Goal: Task Accomplishment & Management: Manage account settings

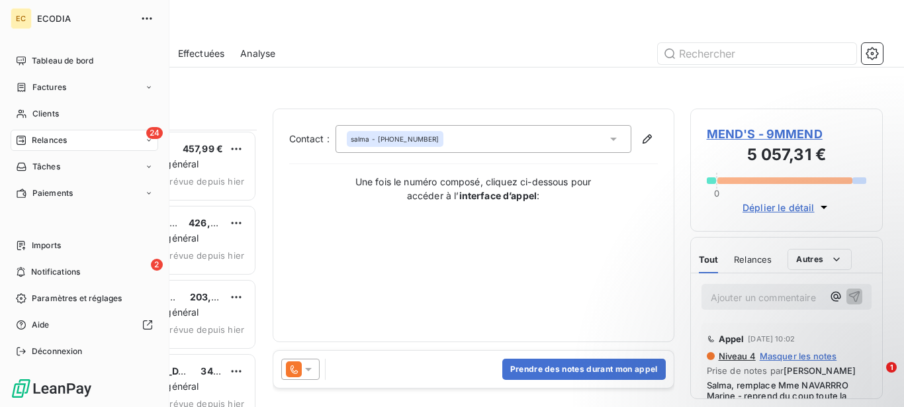
scroll to position [266, 181]
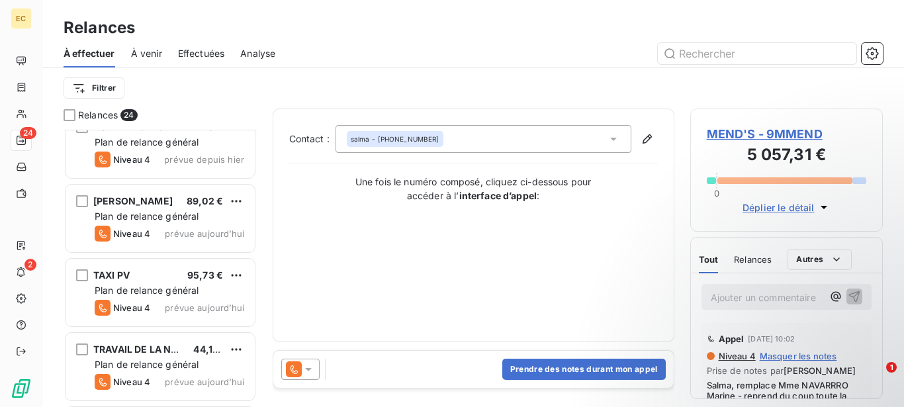
click at [79, 62] on div "À effectuer" at bounding box center [90, 54] width 52 height 28
click at [91, 92] on html "EC 24 2 Relances À effectuer À venir Effectuées Analyse Filtrer Relances 24 LOC…" at bounding box center [452, 203] width 904 height 407
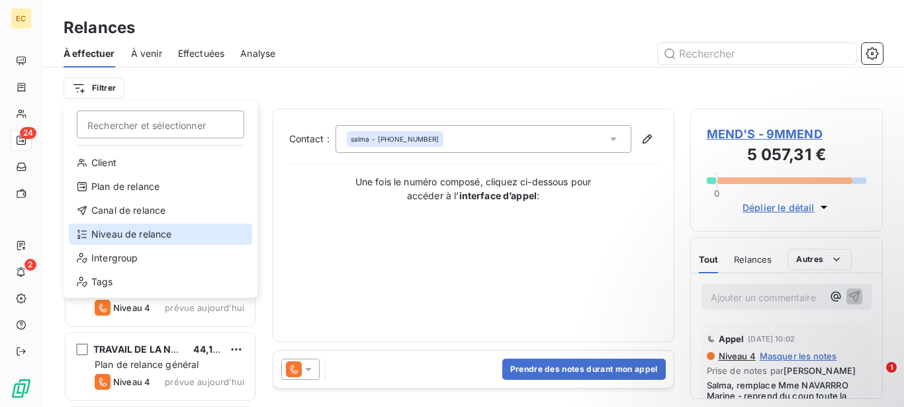
click at [129, 235] on div "Niveau de relance" at bounding box center [160, 234] width 183 height 21
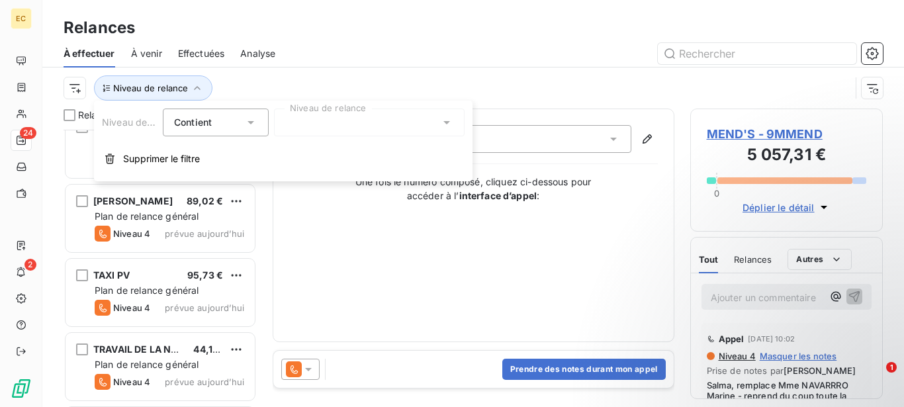
click at [363, 128] on div at bounding box center [369, 123] width 191 height 28
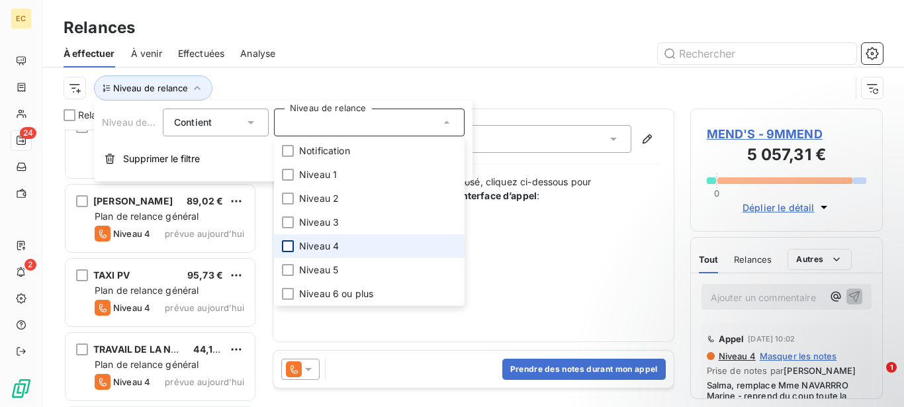
click at [292, 241] on div at bounding box center [288, 246] width 12 height 12
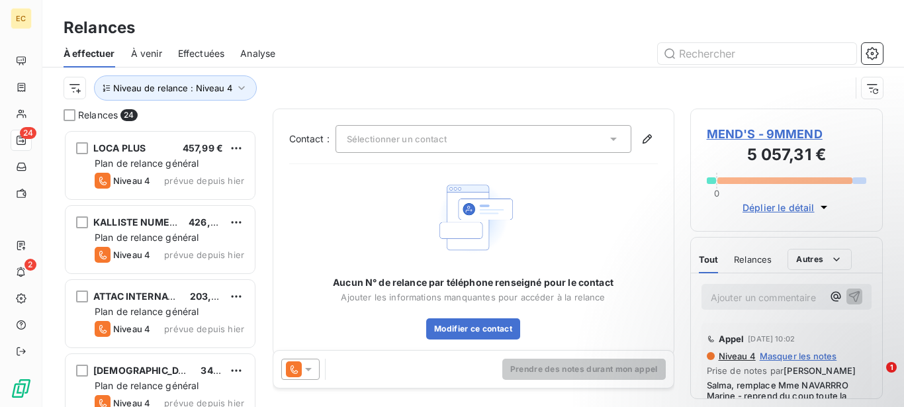
click at [383, 39] on div "Relances" at bounding box center [473, 28] width 862 height 24
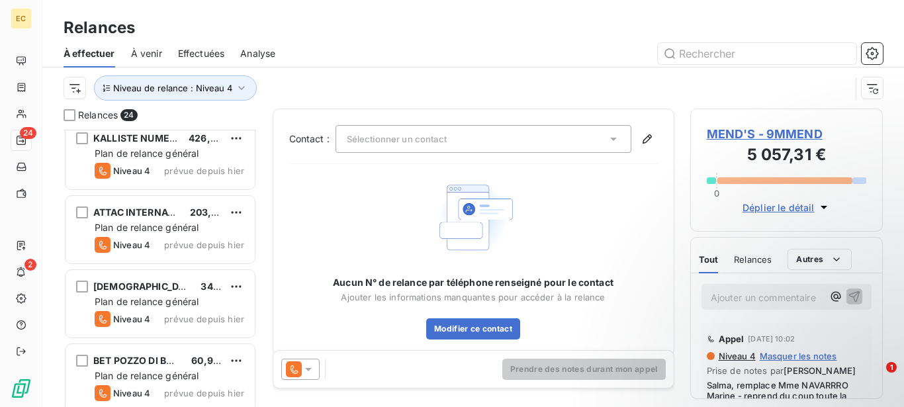
scroll to position [0, 0]
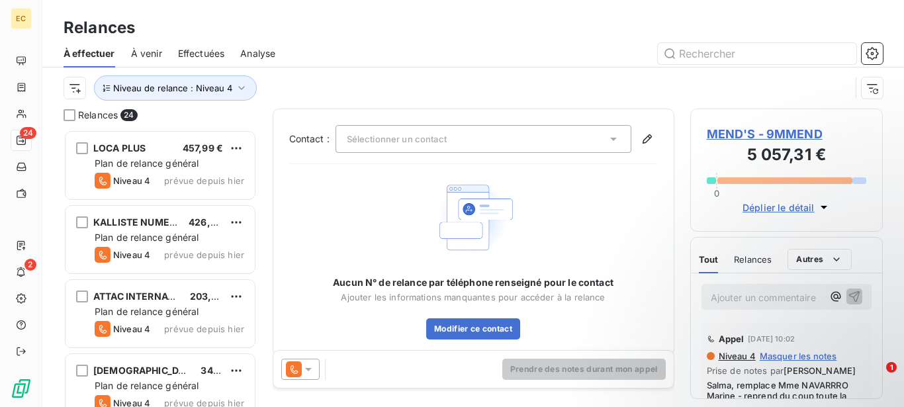
click at [81, 57] on span "À effectuer" at bounding box center [90, 53] width 52 height 13
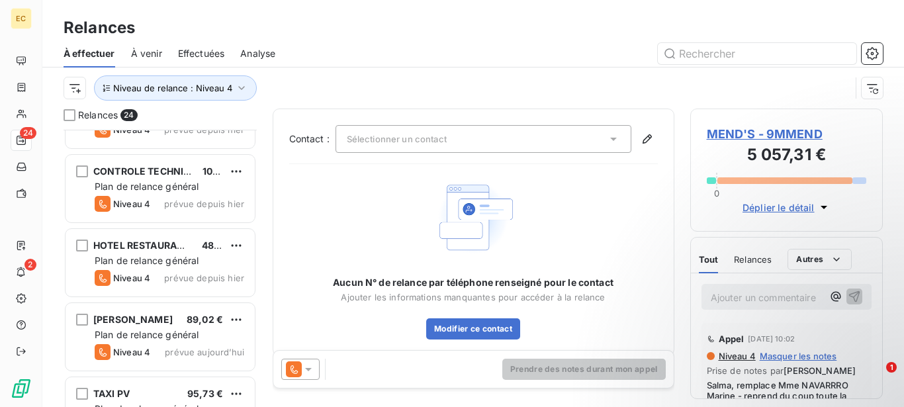
scroll to position [85, 0]
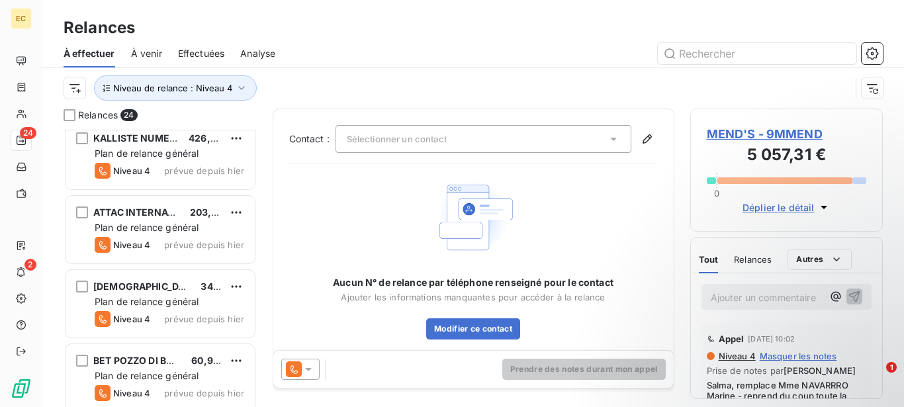
click at [218, 49] on span "Effectuées" at bounding box center [201, 53] width 47 height 13
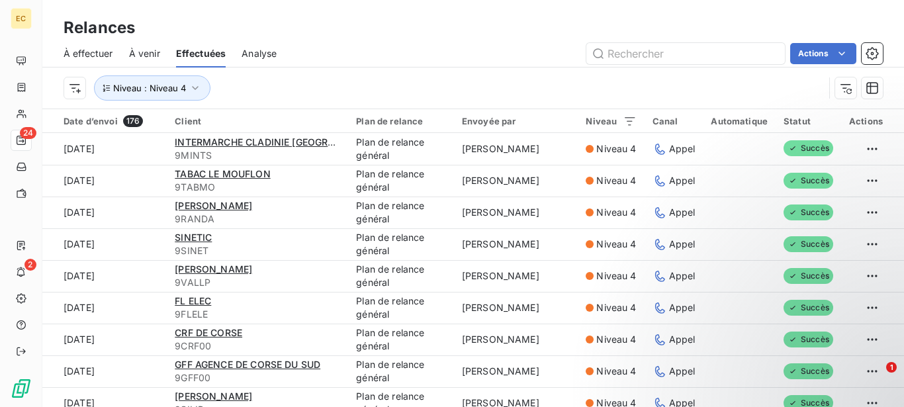
click at [101, 49] on span "À effectuer" at bounding box center [89, 53] width 50 height 13
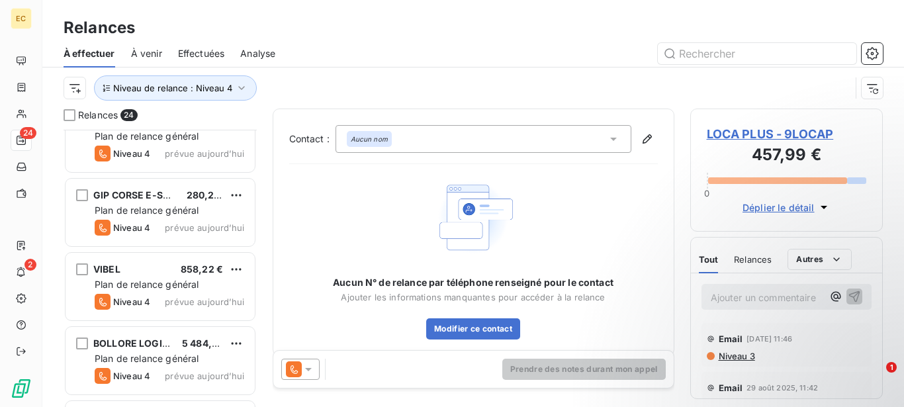
scroll to position [1503, 0]
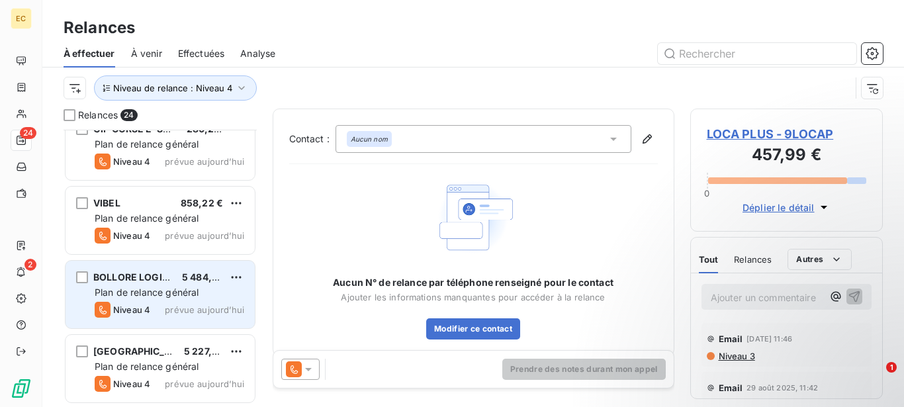
click at [190, 300] on div "BOLLORE LOGISTICS 5 484,03 € Plan de relance général Niveau 4 prévue aujourd’hui" at bounding box center [160, 295] width 189 height 68
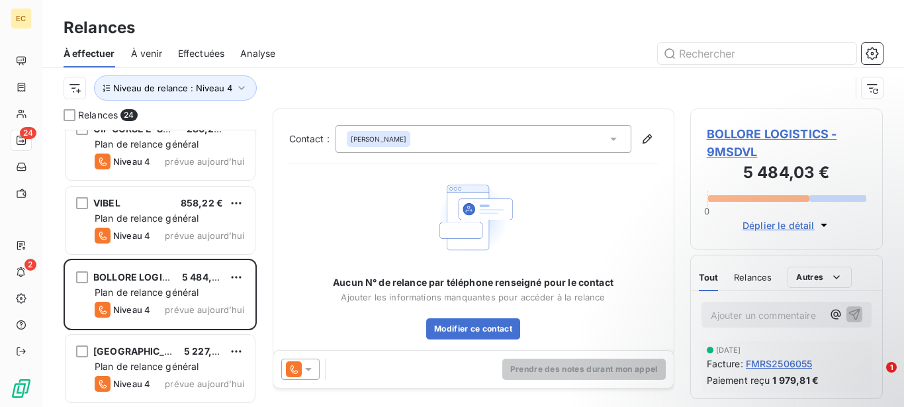
click at [778, 230] on span "Déplier le détail" at bounding box center [779, 225] width 72 height 14
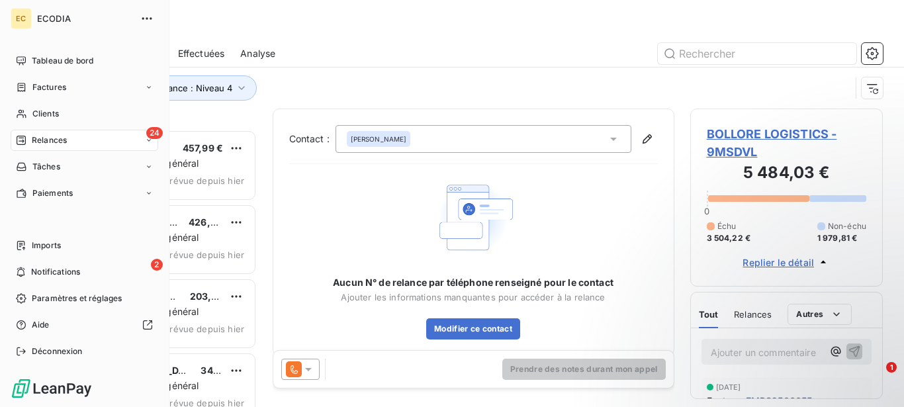
click at [24, 144] on icon at bounding box center [21, 140] width 9 height 9
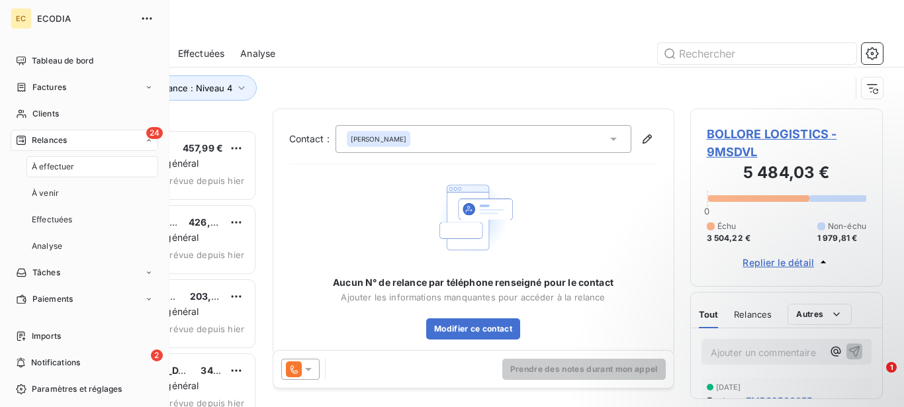
click at [48, 162] on span "À effectuer" at bounding box center [53, 167] width 43 height 12
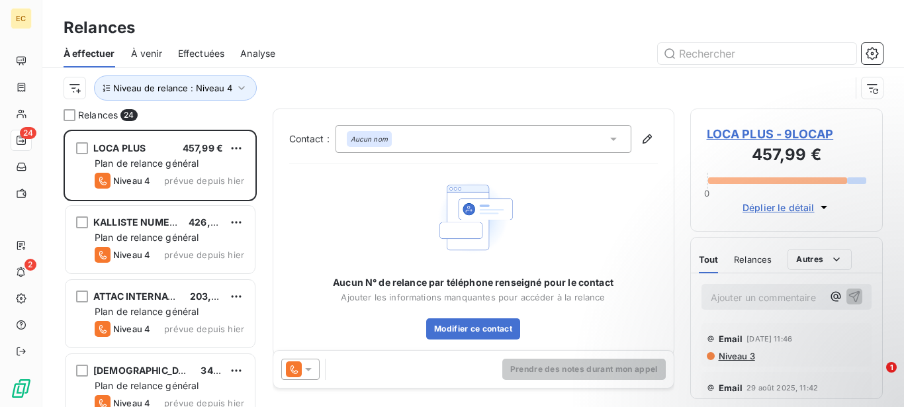
click at [263, 60] on div "Analyse" at bounding box center [257, 54] width 35 height 28
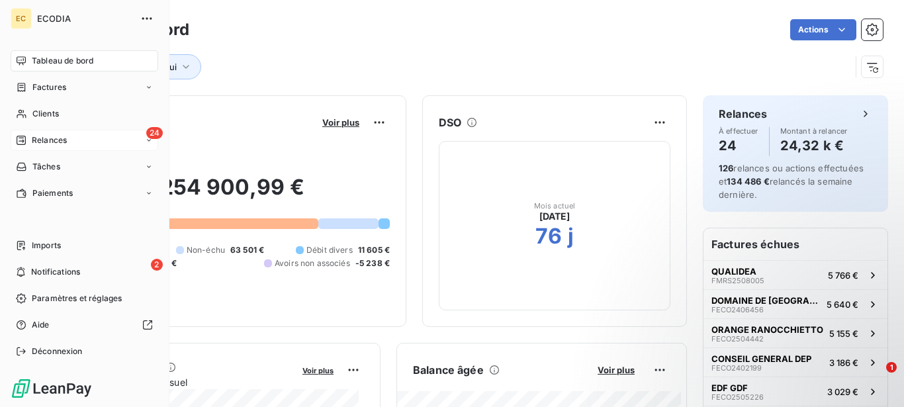
click at [27, 138] on div "Relances" at bounding box center [41, 140] width 51 height 12
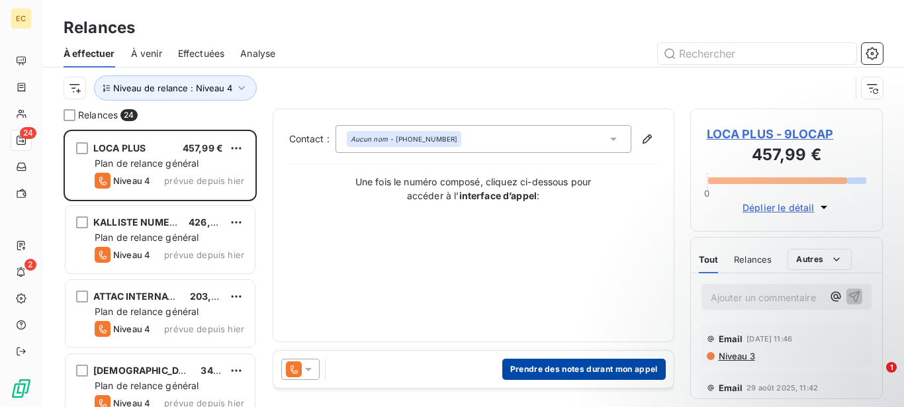
click at [538, 373] on button "Prendre des notes durant mon appel" at bounding box center [584, 369] width 164 height 21
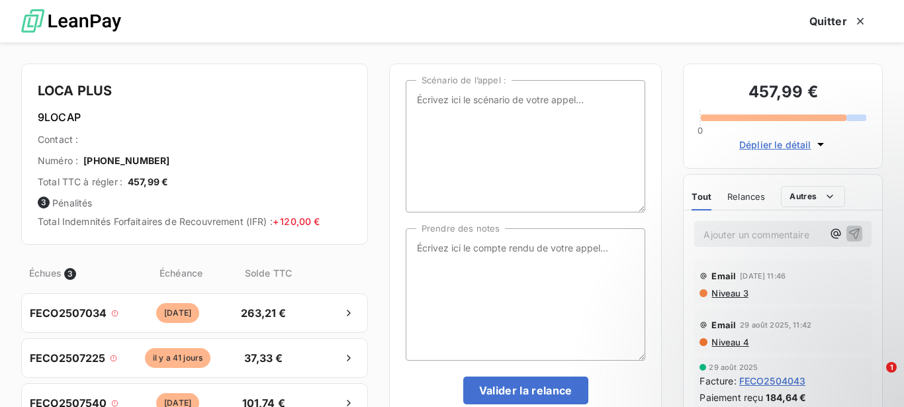
click at [372, 134] on div "LOCA PLUS 9LOCAP Contact : Numéro : [PHONE_NUMBER] Total TTC à régler : 457,99 …" at bounding box center [452, 224] width 904 height 365
click at [856, 23] on icon "button" at bounding box center [860, 21] width 13 height 13
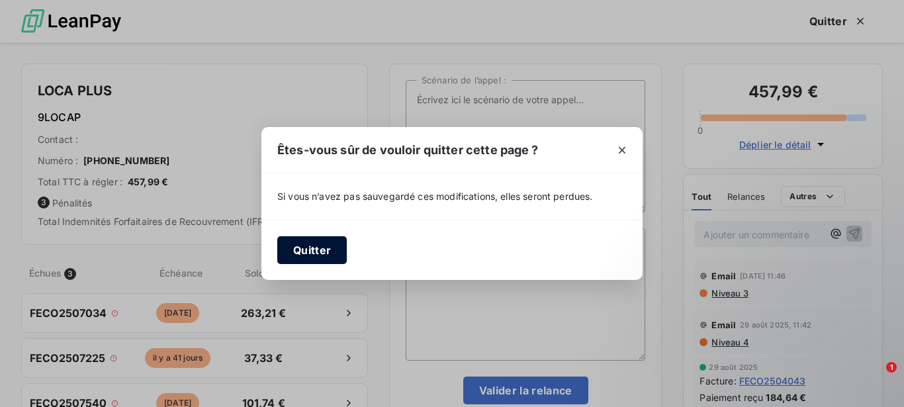
click at [335, 252] on button "Quitter" at bounding box center [312, 250] width 70 height 28
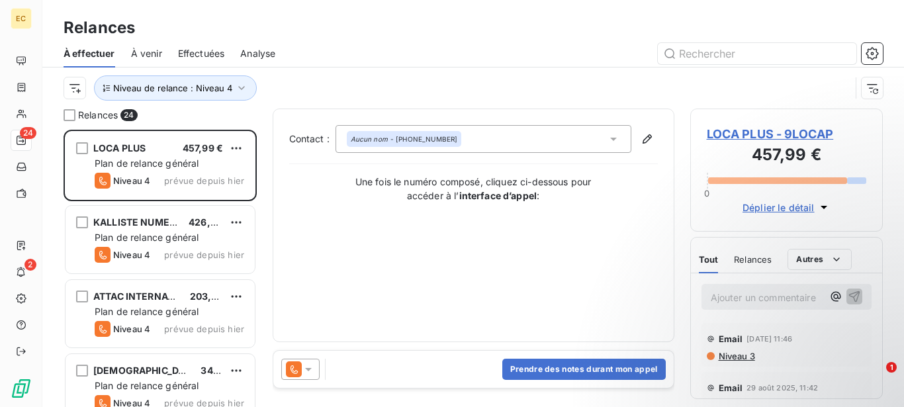
click at [212, 48] on span "Effectuées" at bounding box center [201, 53] width 47 height 13
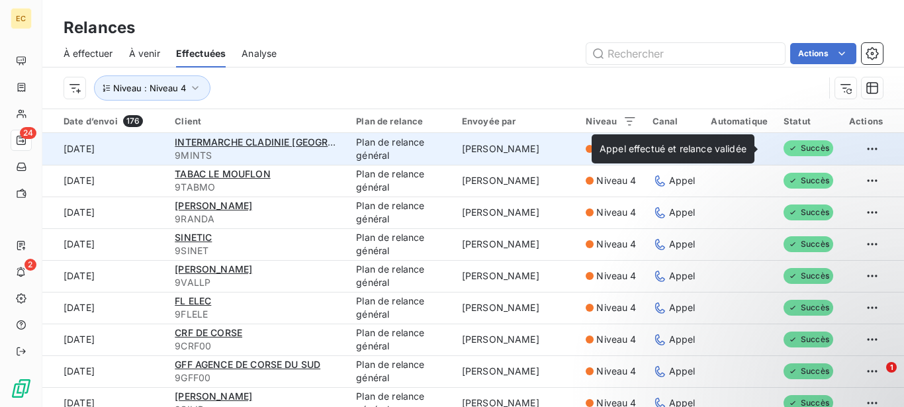
click at [791, 148] on span "Succès" at bounding box center [809, 148] width 50 height 16
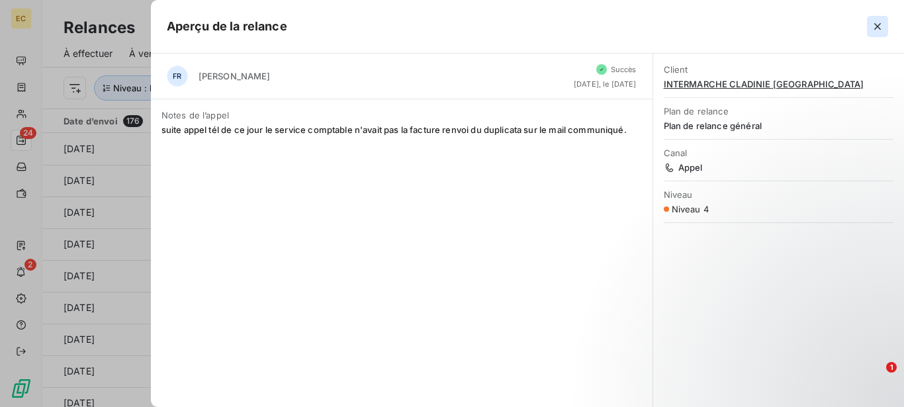
click at [878, 28] on icon "button" at bounding box center [877, 26] width 13 height 13
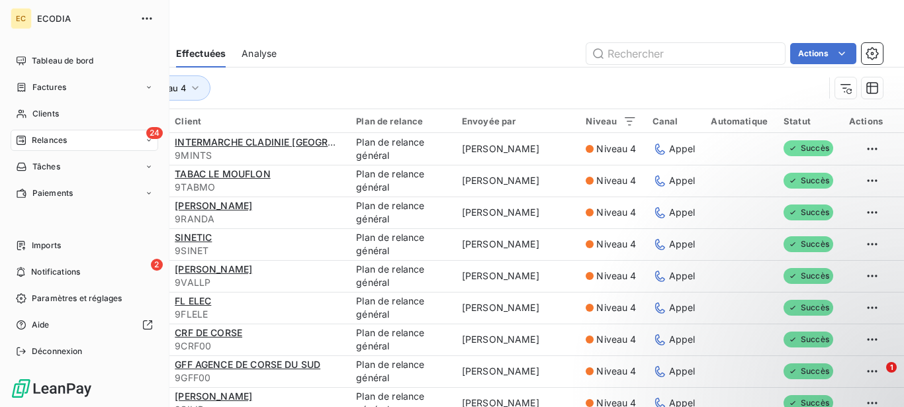
click at [28, 144] on div "Relances" at bounding box center [41, 140] width 51 height 12
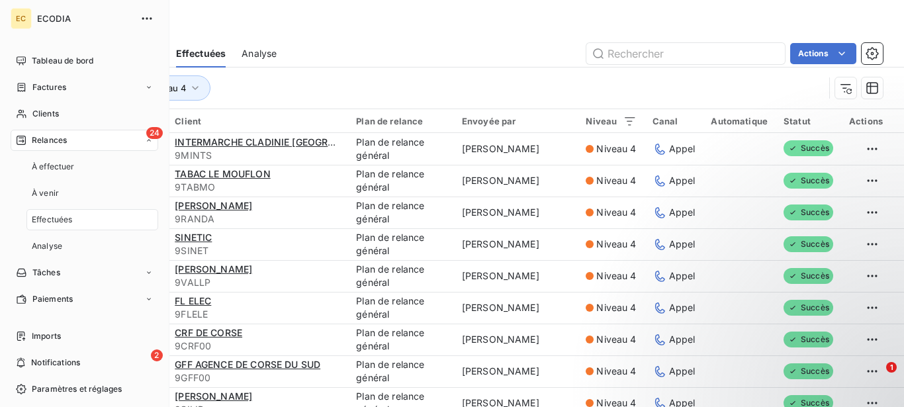
click at [91, 136] on div "24 Relances" at bounding box center [85, 140] width 148 height 21
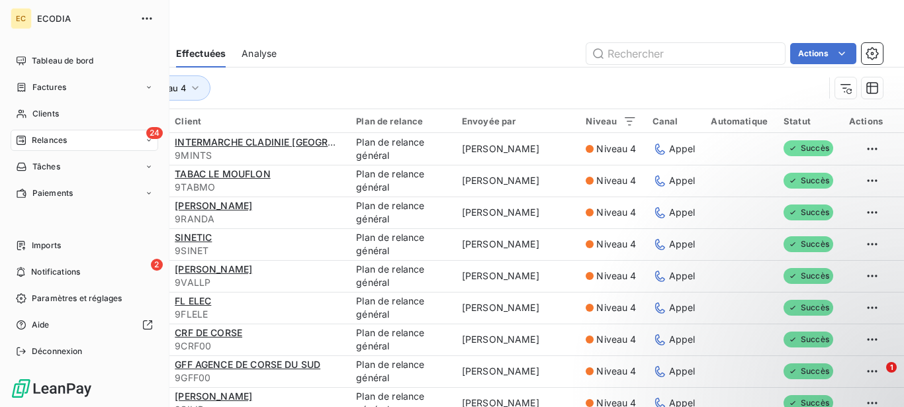
click at [91, 136] on div "24 Relances" at bounding box center [85, 140] width 148 height 21
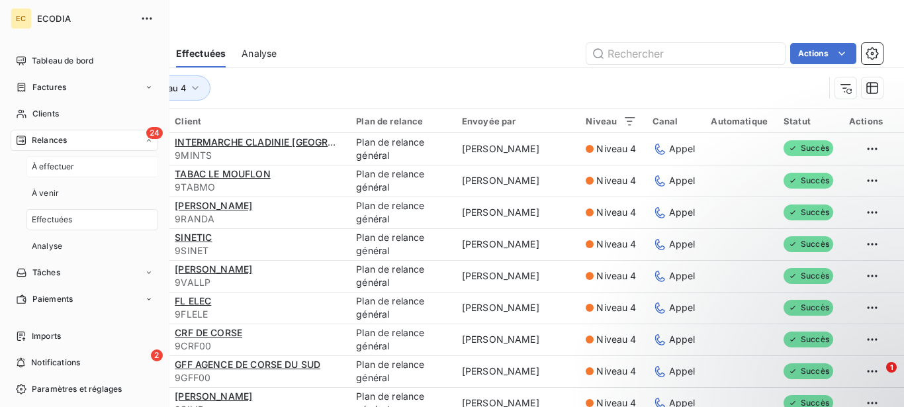
click at [80, 162] on div "À effectuer" at bounding box center [92, 166] width 132 height 21
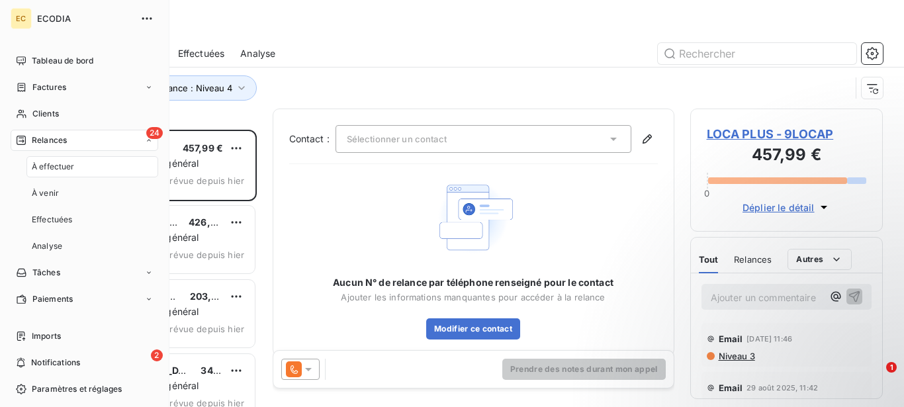
scroll to position [266, 181]
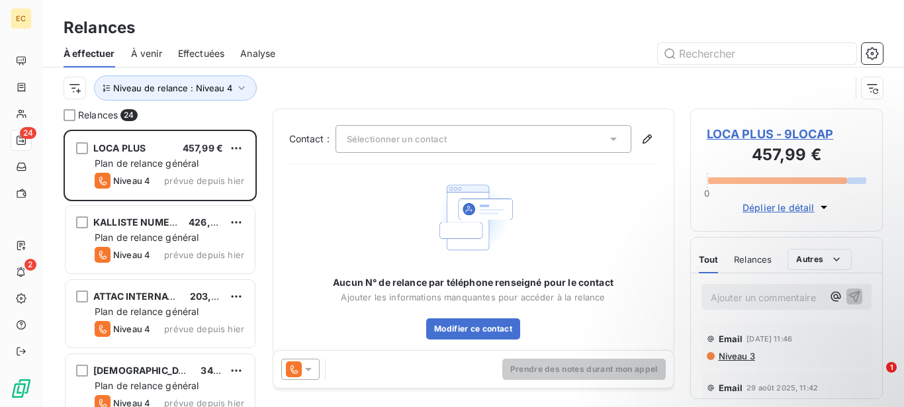
click at [218, 53] on span "Effectuées" at bounding box center [201, 53] width 47 height 13
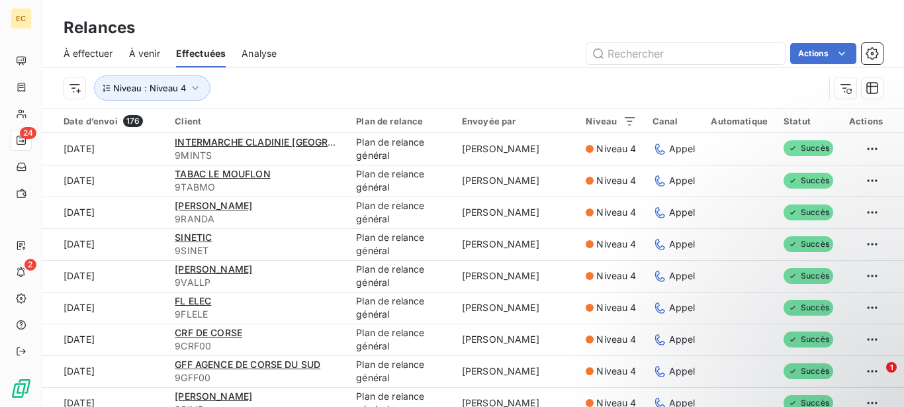
click at [63, 54] on div "À effectuer À venir Effectuées Analyse Actions" at bounding box center [473, 54] width 862 height 28
click at [85, 57] on span "À effectuer" at bounding box center [89, 53] width 50 height 13
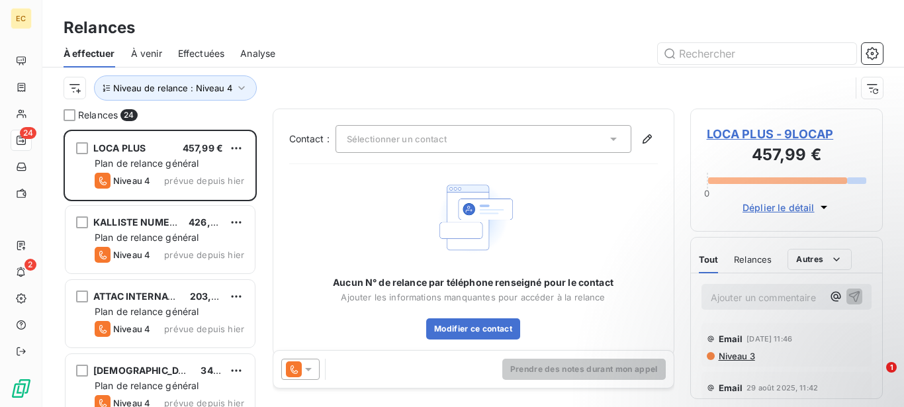
scroll to position [266, 181]
click at [135, 50] on span "À venir" at bounding box center [146, 53] width 31 height 13
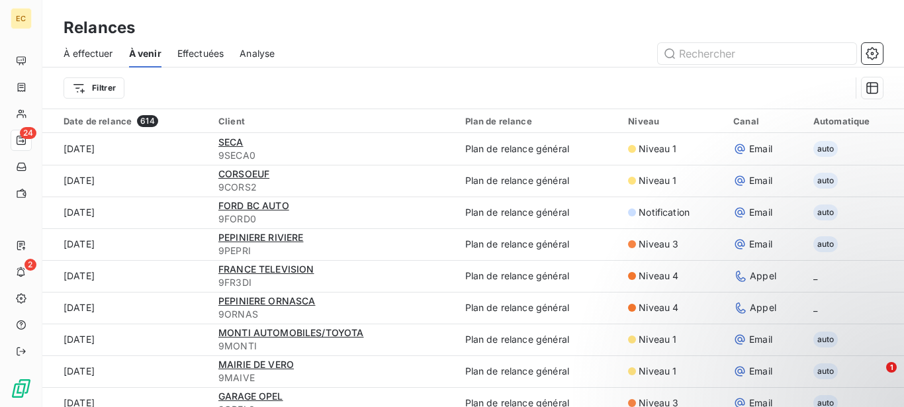
click at [93, 55] on span "À effectuer" at bounding box center [89, 53] width 50 height 13
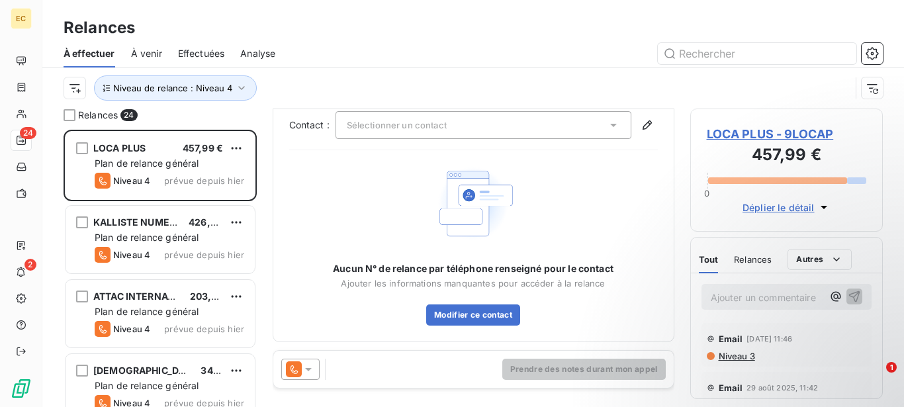
click at [148, 49] on span "À venir" at bounding box center [146, 53] width 31 height 13
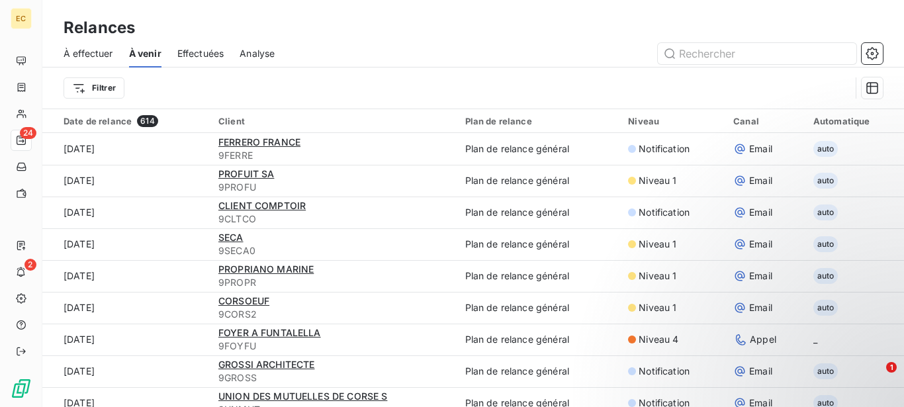
click at [96, 50] on span "À effectuer" at bounding box center [89, 53] width 50 height 13
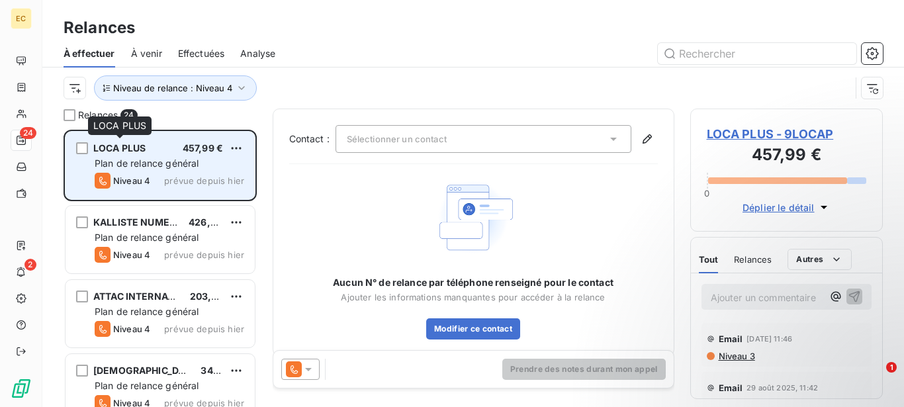
scroll to position [266, 181]
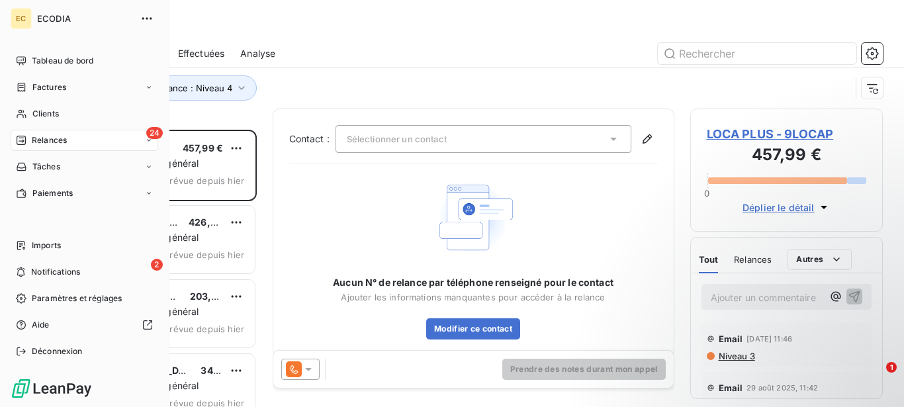
click at [83, 17] on span "ECODIA" at bounding box center [84, 18] width 95 height 11
click at [142, 17] on icon "button" at bounding box center [146, 18] width 13 height 13
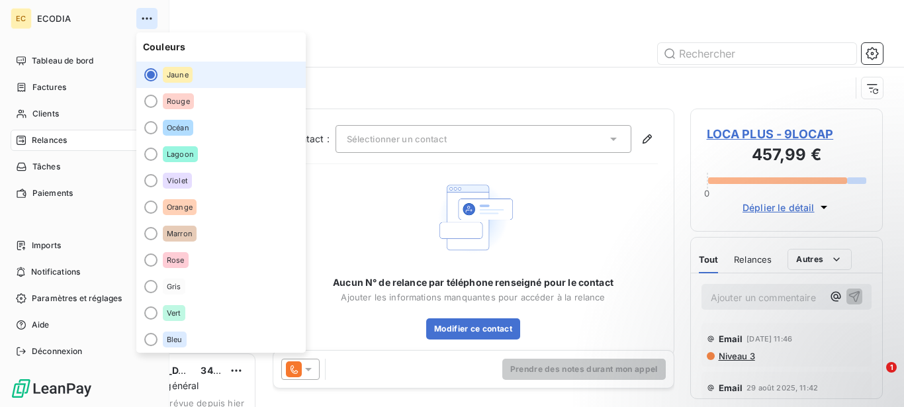
click at [142, 17] on icon "button" at bounding box center [146, 18] width 13 height 13
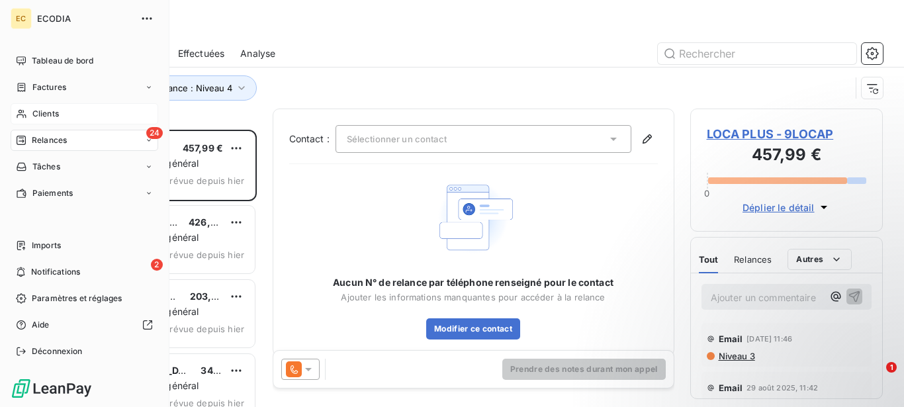
click at [39, 113] on span "Clients" at bounding box center [45, 114] width 26 height 12
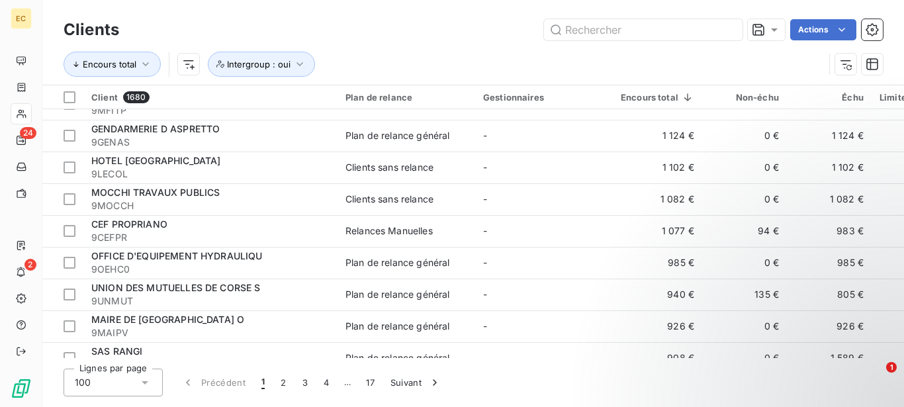
scroll to position [1050, 0]
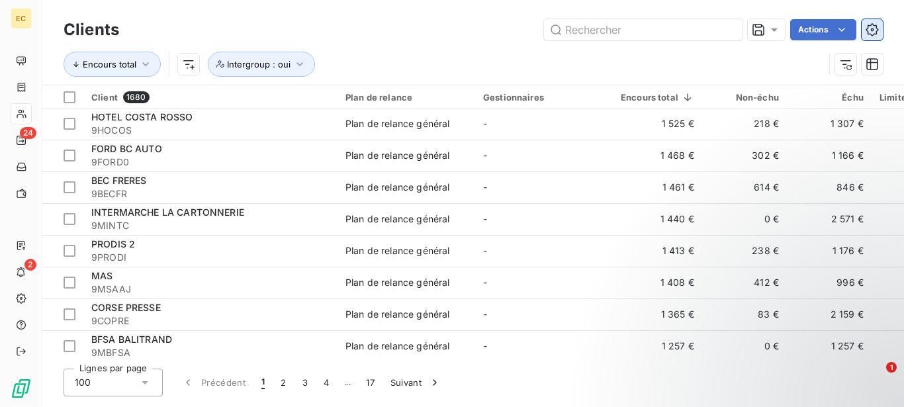
click at [872, 31] on icon "button" at bounding box center [872, 29] width 3 height 3
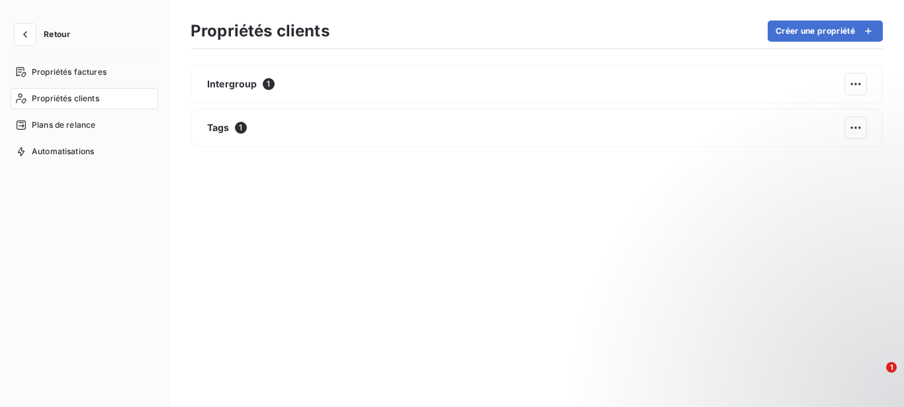
click at [872, 31] on icon "button" at bounding box center [868, 30] width 13 height 13
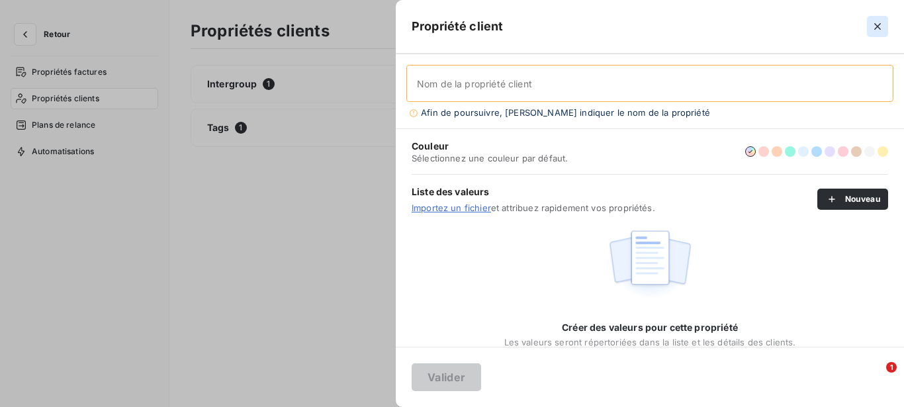
click at [880, 29] on icon "button" at bounding box center [877, 26] width 7 height 7
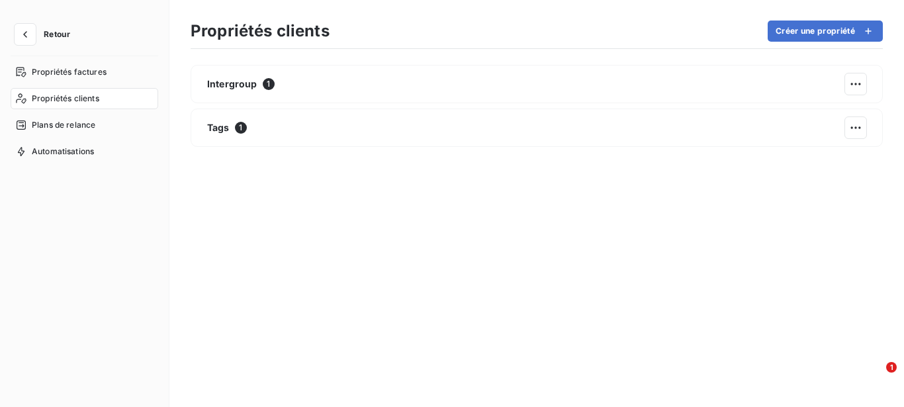
click at [44, 28] on button "Retour" at bounding box center [46, 34] width 70 height 21
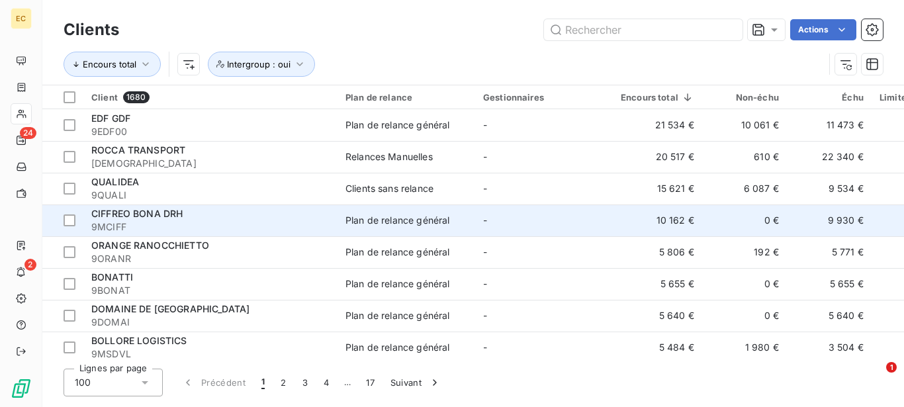
scroll to position [203, 0]
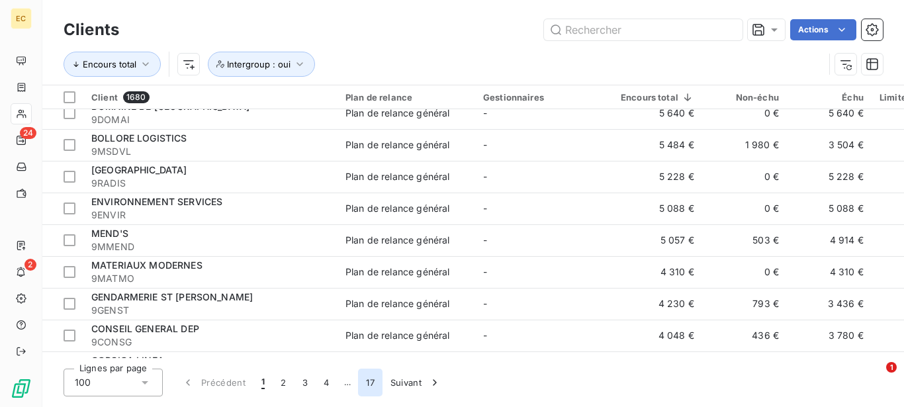
click at [371, 379] on button "17" at bounding box center [370, 383] width 24 height 28
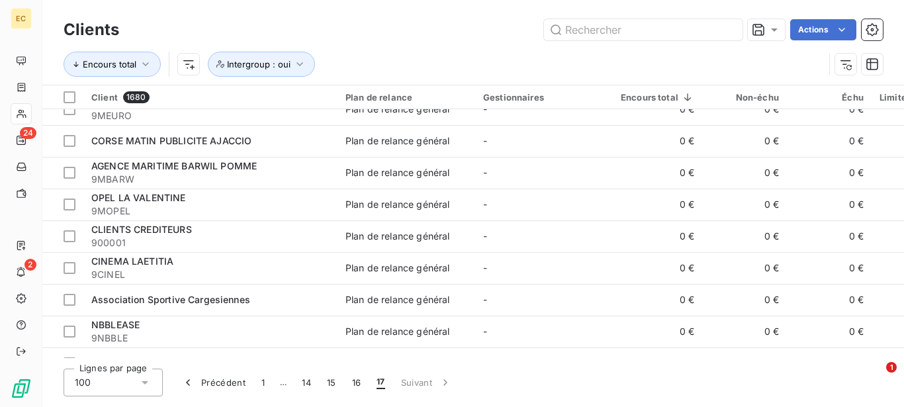
scroll to position [0, 0]
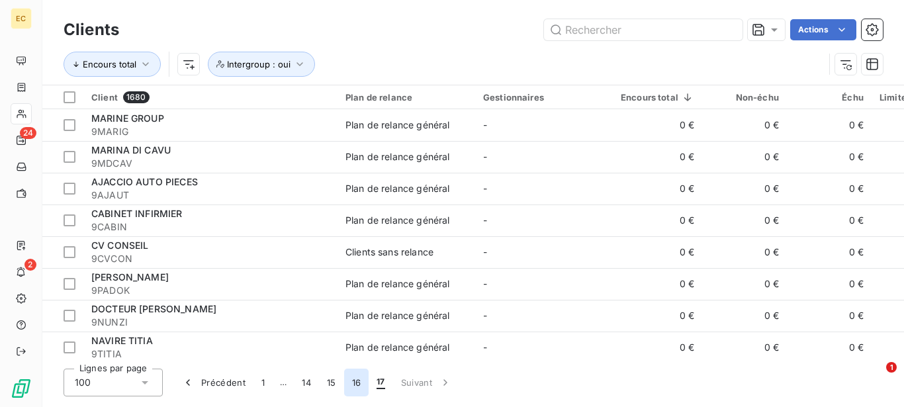
click at [351, 383] on button "16" at bounding box center [356, 383] width 25 height 28
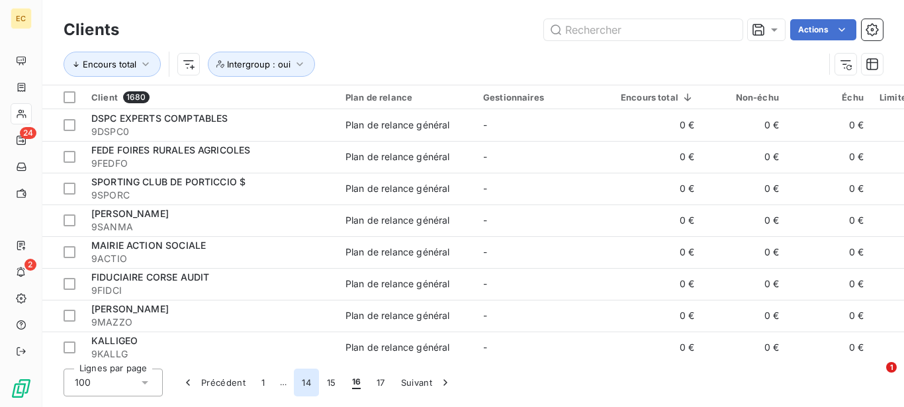
click at [304, 384] on button "14" at bounding box center [306, 383] width 25 height 28
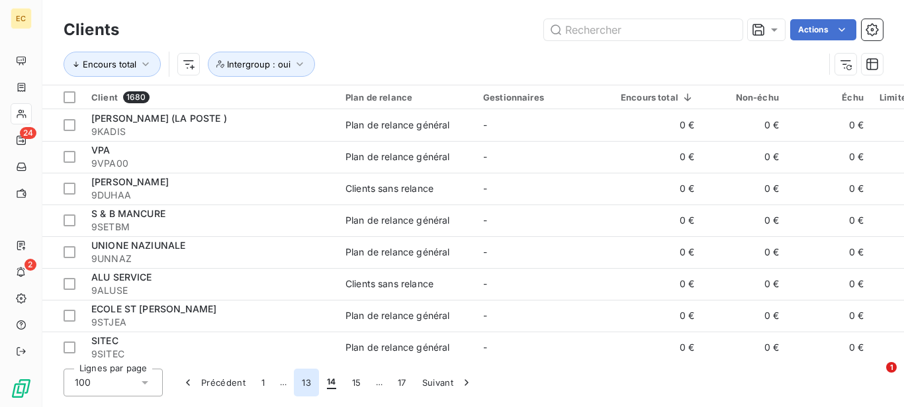
click at [309, 382] on button "13" at bounding box center [306, 383] width 25 height 28
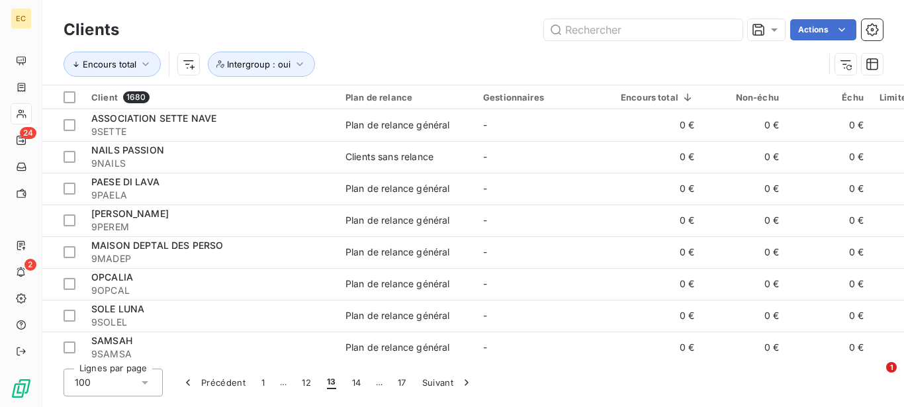
click at [288, 384] on span "…" at bounding box center [283, 382] width 21 height 21
click at [282, 384] on span "…" at bounding box center [283, 382] width 21 height 21
click at [307, 383] on button "12" at bounding box center [306, 383] width 25 height 28
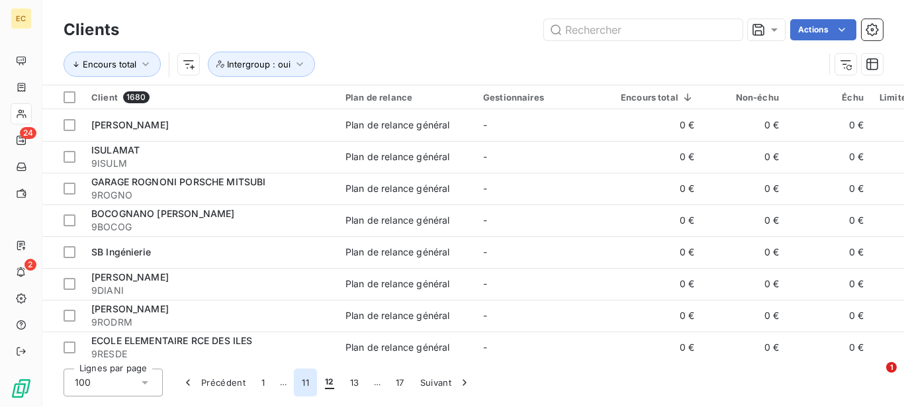
click at [299, 385] on button "11" at bounding box center [305, 383] width 23 height 28
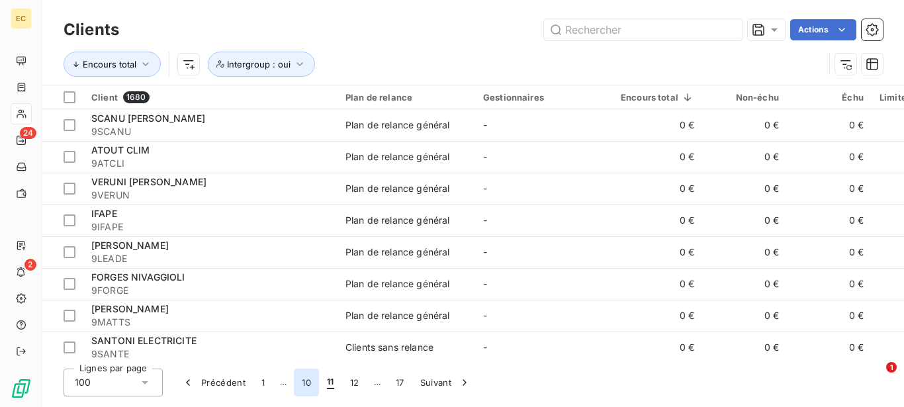
click at [305, 383] on button "10" at bounding box center [306, 383] width 25 height 28
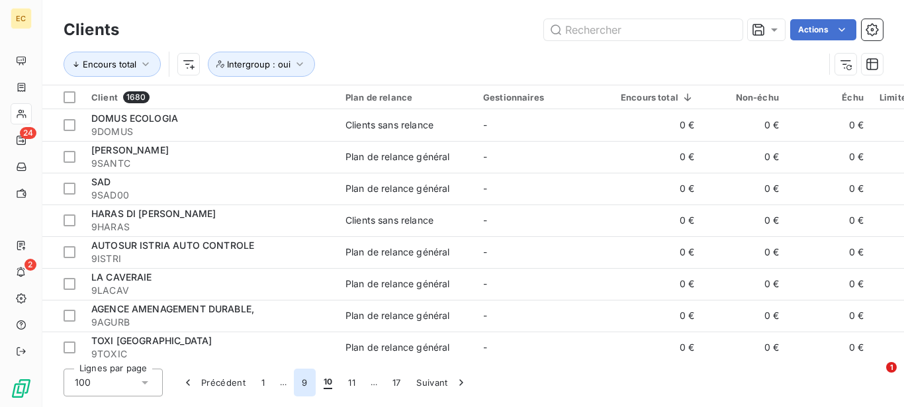
click at [305, 383] on button "9" at bounding box center [304, 383] width 21 height 28
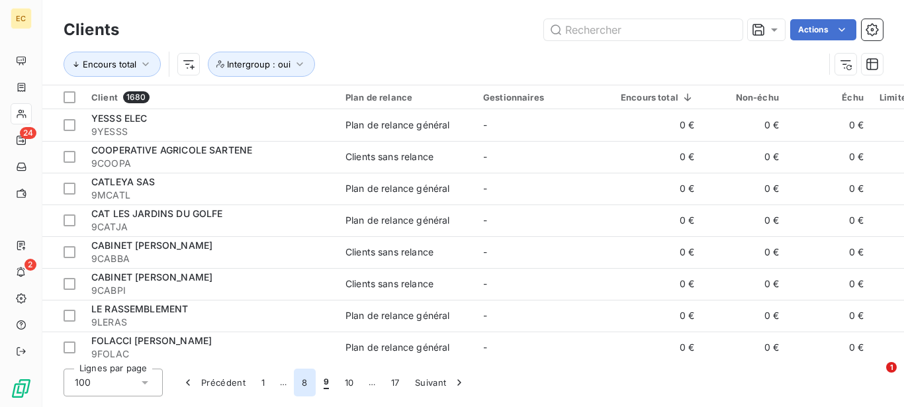
click at [305, 383] on button "8" at bounding box center [304, 383] width 21 height 28
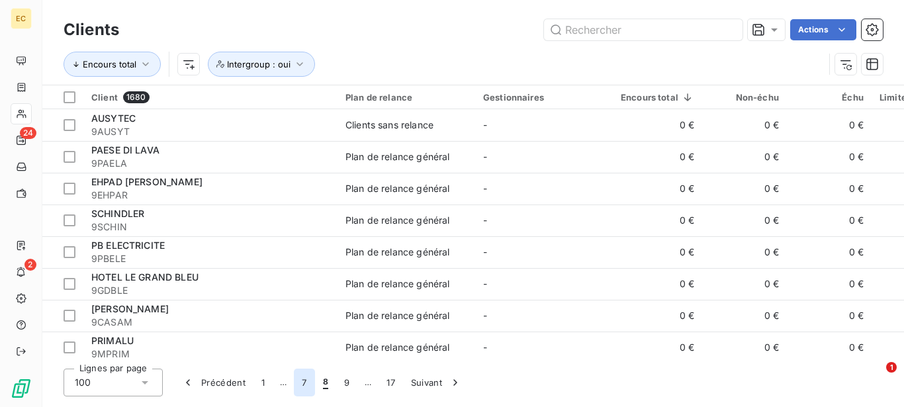
click at [306, 379] on button "7" at bounding box center [304, 383] width 21 height 28
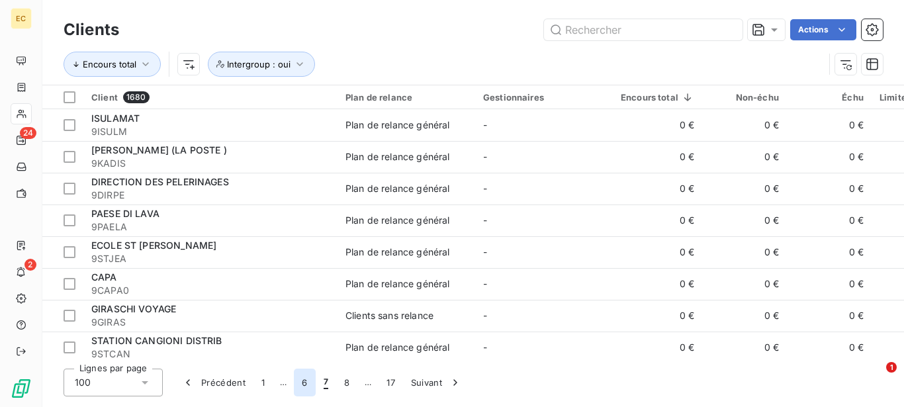
click at [304, 383] on button "6" at bounding box center [304, 383] width 21 height 28
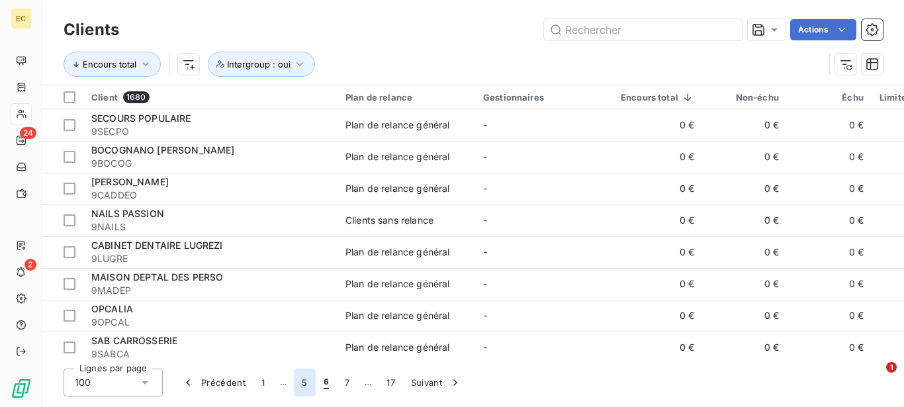
click at [305, 382] on button "5" at bounding box center [304, 383] width 21 height 28
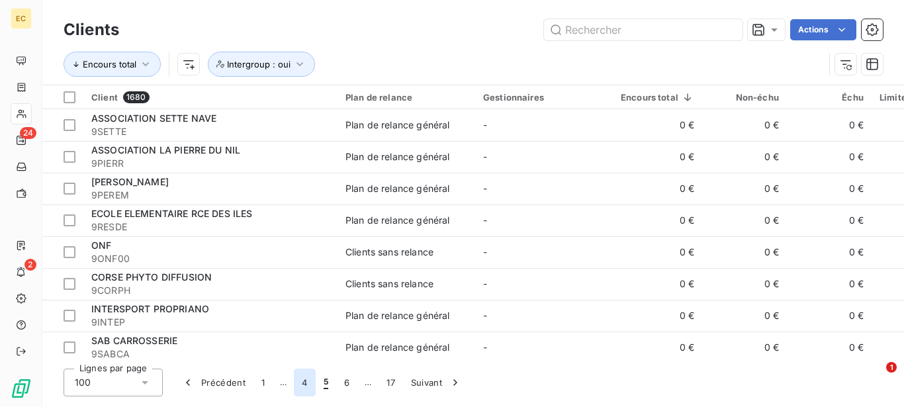
click at [310, 385] on button "4" at bounding box center [304, 383] width 21 height 28
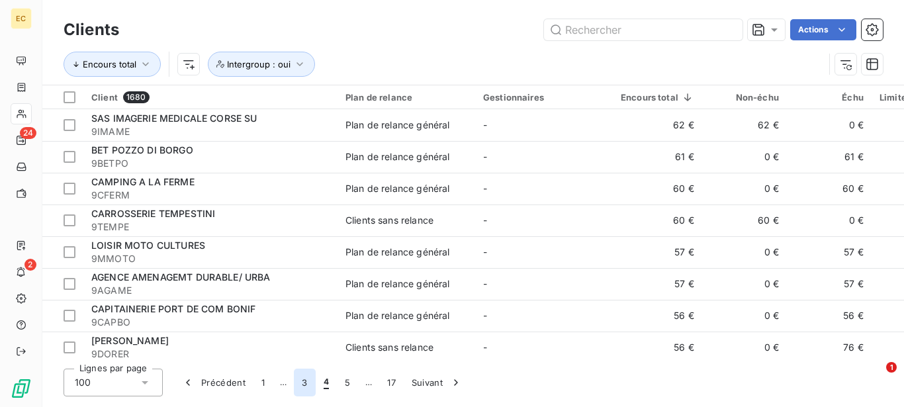
click at [301, 383] on button "3" at bounding box center [304, 383] width 21 height 28
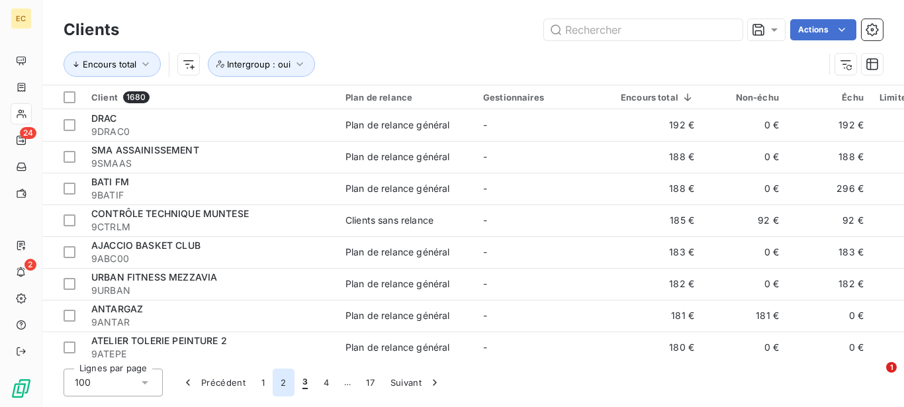
click at [285, 385] on button "2" at bounding box center [283, 383] width 21 height 28
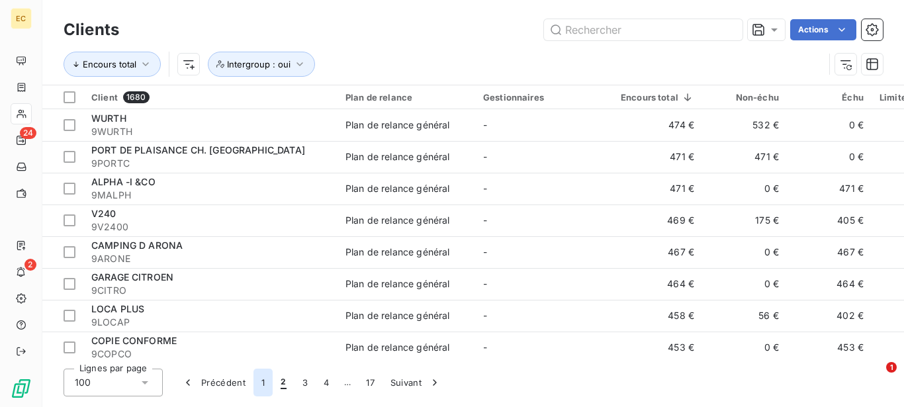
click at [267, 381] on button "1" at bounding box center [263, 383] width 19 height 28
